Goal: Task Accomplishment & Management: Use online tool/utility

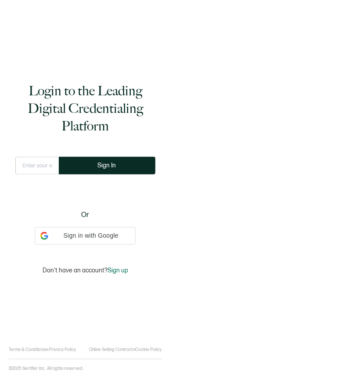
click at [40, 164] on input "text" at bounding box center [37, 166] width 44 height 18
type input "[PERSON_NAME][EMAIL_ADDRESS][DOMAIN_NAME]"
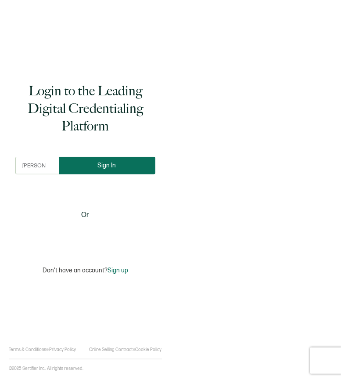
click at [99, 159] on button "Sign In" at bounding box center [107, 166] width 97 height 18
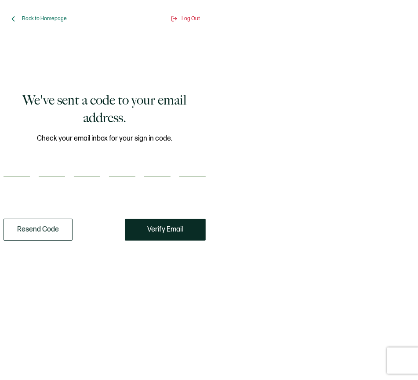
click at [152, 65] on div "We've sent a code to your email address. Check your email inbox for your sign i…" at bounding box center [104, 166] width 178 height 240
click at [20, 165] on input "number" at bounding box center [17, 169] width 26 height 18
type input "9"
type input "0"
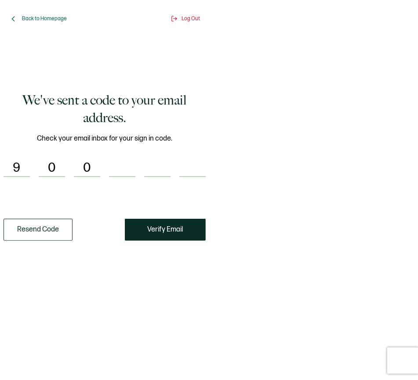
type input "0"
type input "5"
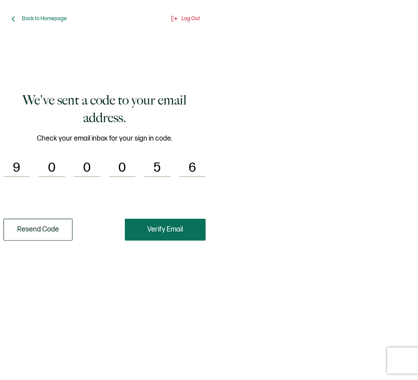
type input "6"
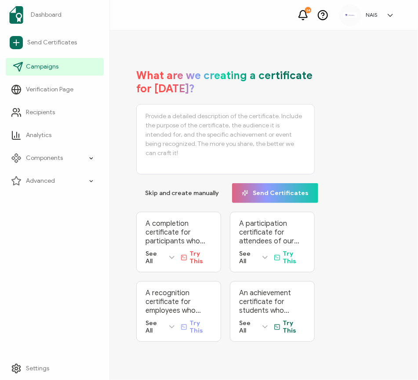
click at [47, 70] on span "Campaigns" at bounding box center [42, 66] width 33 height 9
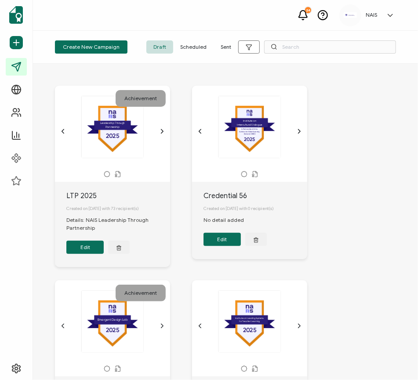
click at [90, 251] on button "Edit" at bounding box center [84, 247] width 37 height 13
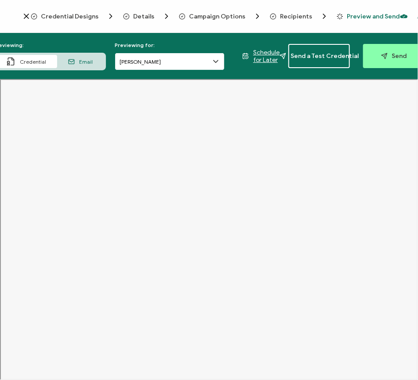
click at [201, 59] on input "[PERSON_NAME]" at bounding box center [170, 62] width 110 height 18
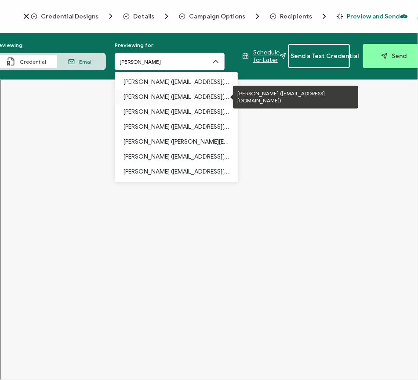
click at [176, 102] on p "[PERSON_NAME] ([EMAIL_ADDRESS][DOMAIN_NAME])" at bounding box center [175, 97] width 105 height 15
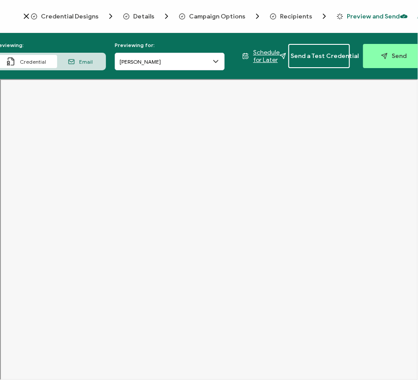
click at [212, 61] on icon at bounding box center [215, 61] width 9 height 9
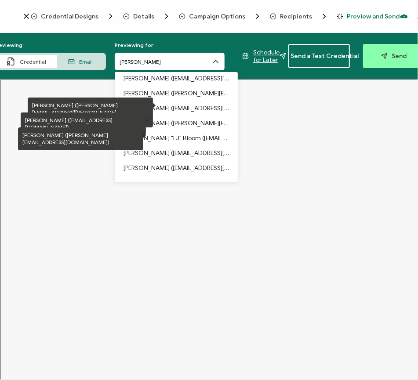
scroll to position [660, 0]
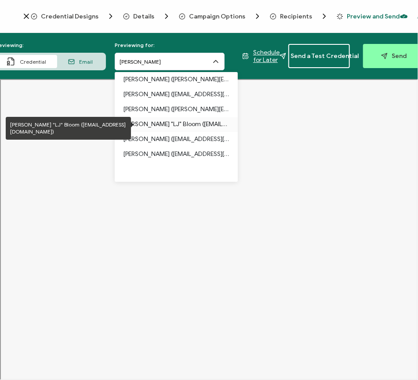
click at [182, 125] on p "[PERSON_NAME] "LJ" Bloom ([EMAIL_ADDRESS][DOMAIN_NAME])" at bounding box center [175, 124] width 105 height 15
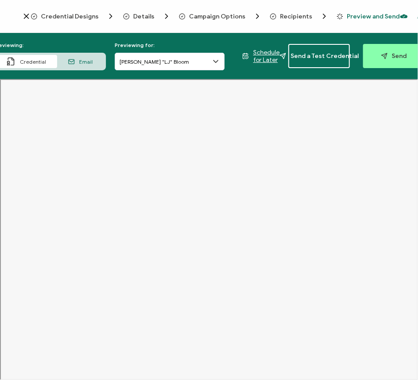
click at [214, 60] on icon at bounding box center [215, 61] width 9 height 9
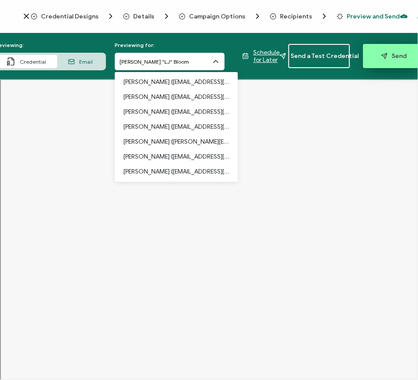
click at [341, 55] on span "Send" at bounding box center [394, 56] width 26 height 7
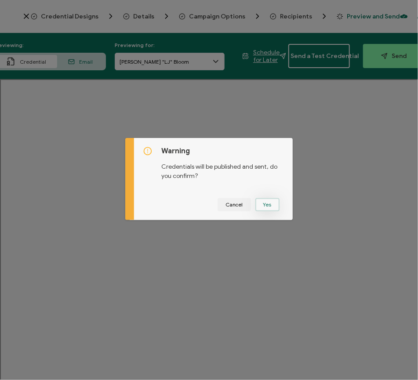
click at [261, 205] on button "Yes" at bounding box center [267, 204] width 24 height 13
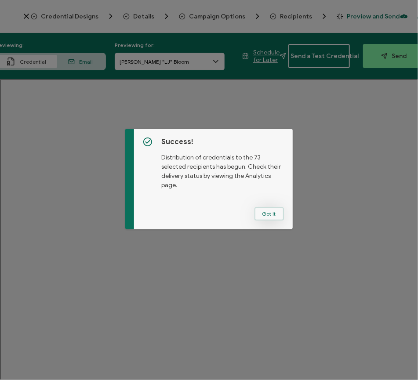
click at [263, 214] on button "Got It" at bounding box center [268, 213] width 29 height 13
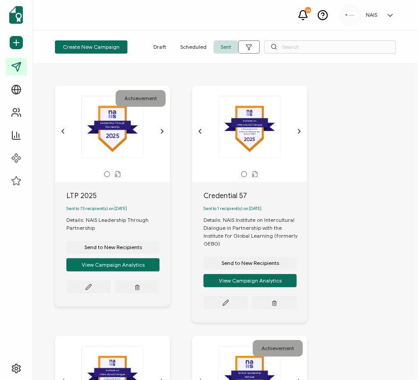
click at [242, 10] on div at bounding box center [231, 10] width 176 height 2
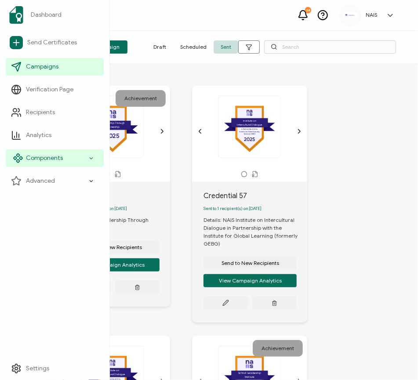
click at [51, 152] on div "Components" at bounding box center [55, 158] width 98 height 18
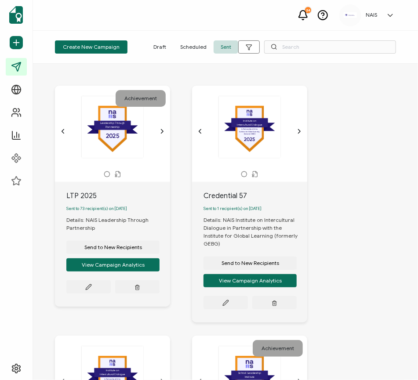
click at [101, 132] on div "2025 .bfecdf1d-787b-46fb-8dd5-4212b8166d5c{}.b22bcc8b-f444-498d-b616-7d581d72f3…" at bounding box center [112, 127] width 92 height 62
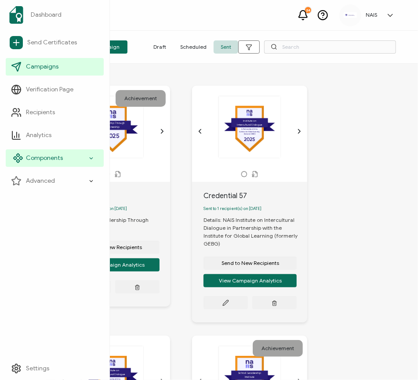
click at [34, 158] on span "Components" at bounding box center [44, 158] width 37 height 9
click at [34, 166] on div "Components" at bounding box center [55, 158] width 98 height 18
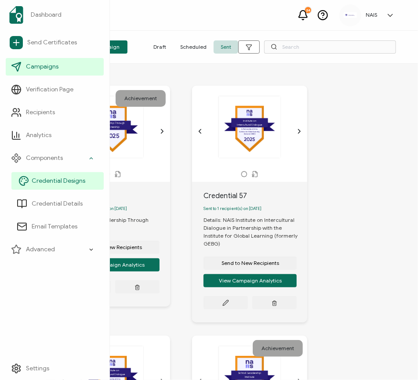
click at [37, 182] on span "Credential Designs" at bounding box center [59, 181] width 54 height 9
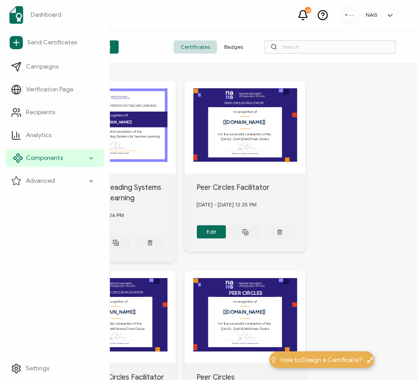
click at [47, 160] on span "Components" at bounding box center [44, 158] width 37 height 9
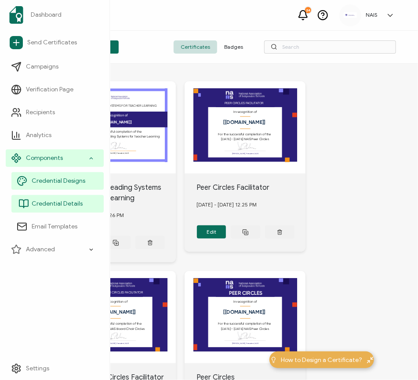
click at [49, 210] on link "Credential Details" at bounding box center [57, 204] width 92 height 18
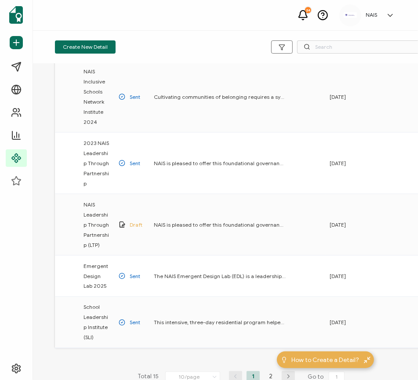
scroll to position [467, 0]
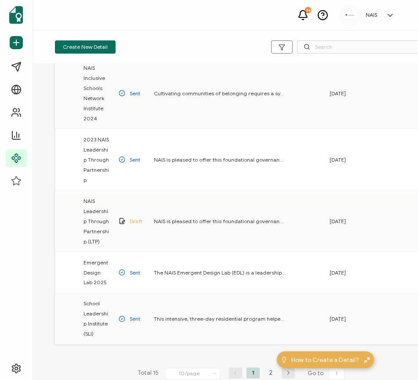
click at [267, 368] on li "2" at bounding box center [270, 373] width 13 height 11
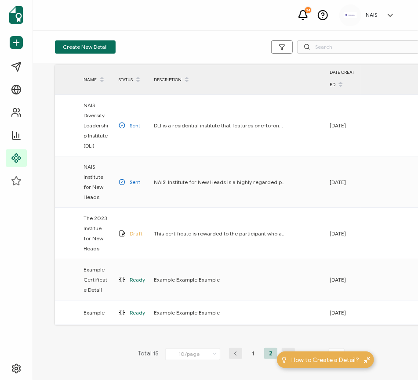
scroll to position [21, 0]
click at [251, 358] on li "1" at bounding box center [253, 353] width 13 height 11
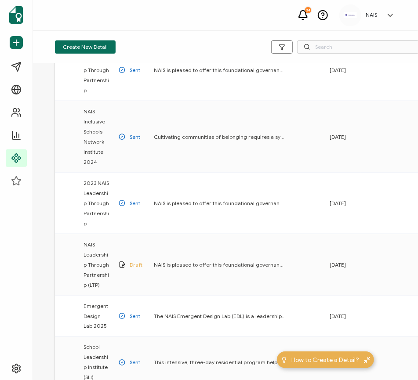
scroll to position [427, 0]
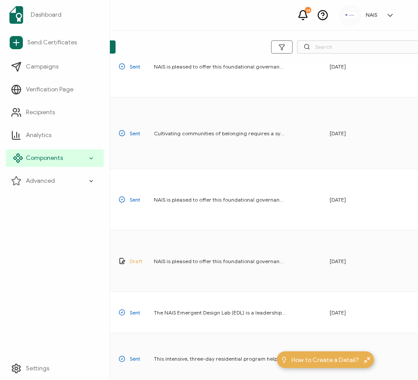
click at [44, 163] on div "Components" at bounding box center [55, 158] width 98 height 18
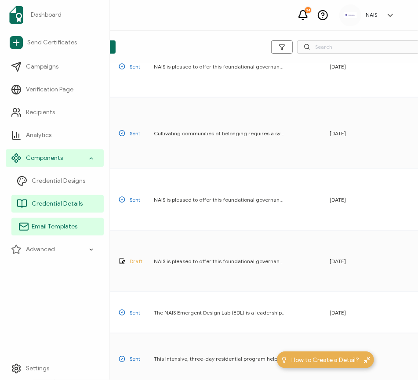
click at [42, 225] on span "Email Templates" at bounding box center [55, 226] width 46 height 9
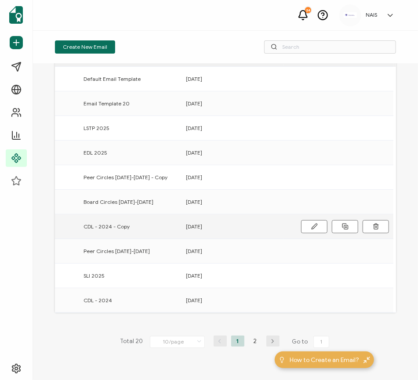
scroll to position [59, 0]
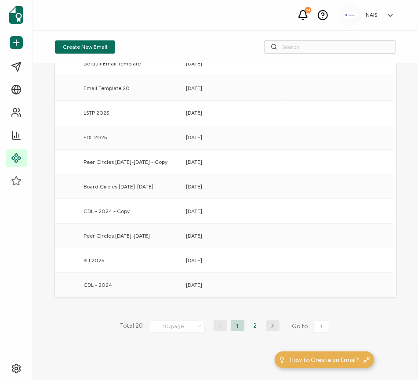
click at [252, 327] on li "2" at bounding box center [255, 325] width 13 height 11
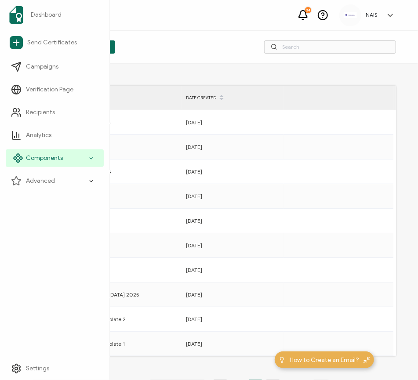
click at [42, 164] on div "Components" at bounding box center [55, 158] width 98 height 18
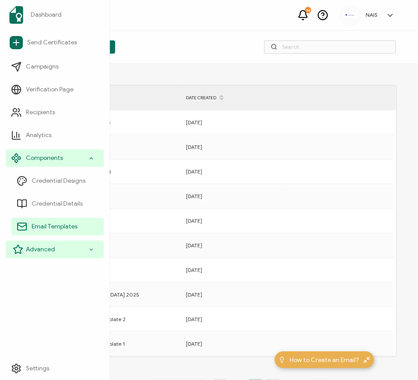
click at [38, 256] on div "Advanced" at bounding box center [55, 250] width 98 height 18
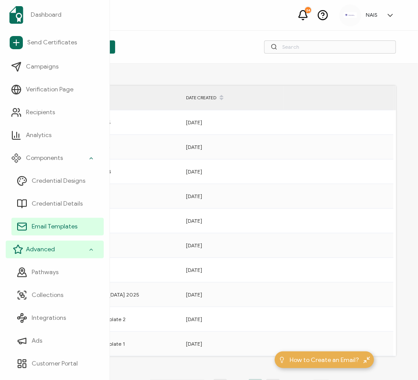
click at [77, 247] on div "Advanced" at bounding box center [55, 250] width 98 height 18
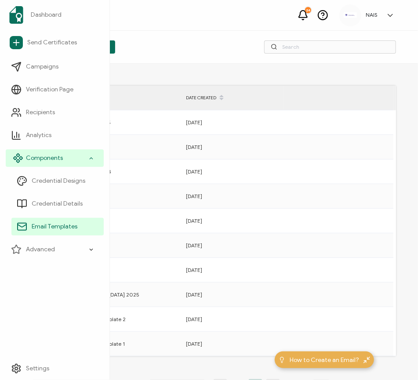
click at [91, 162] on icon at bounding box center [91, 158] width 6 height 10
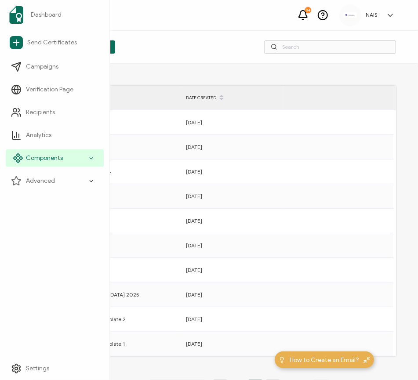
click at [80, 162] on div "Components" at bounding box center [55, 158] width 98 height 18
